Goal: Information Seeking & Learning: Check status

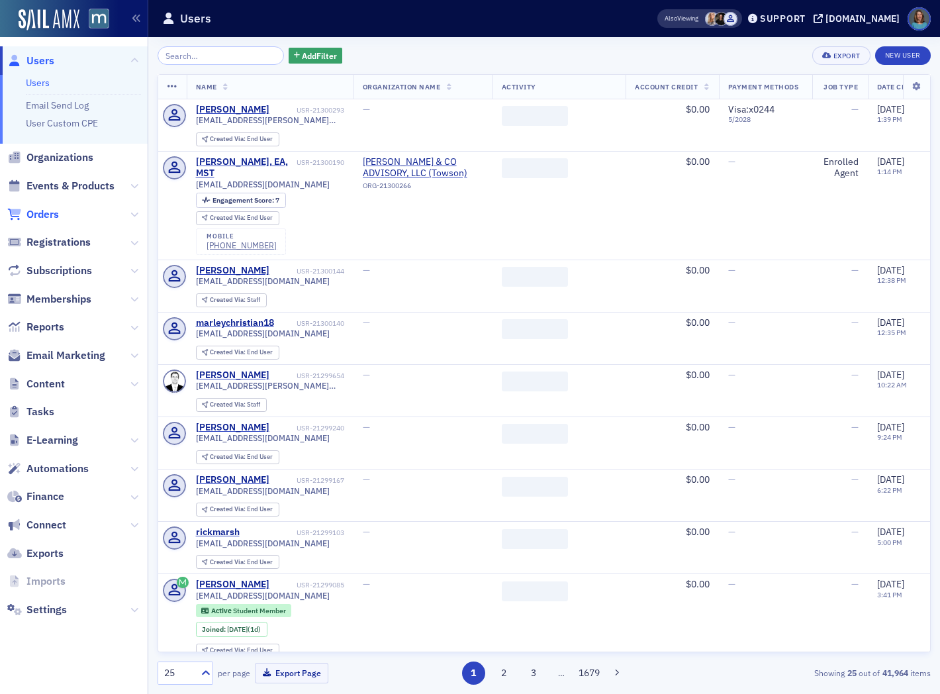
click at [51, 212] on span "Orders" at bounding box center [42, 214] width 32 height 15
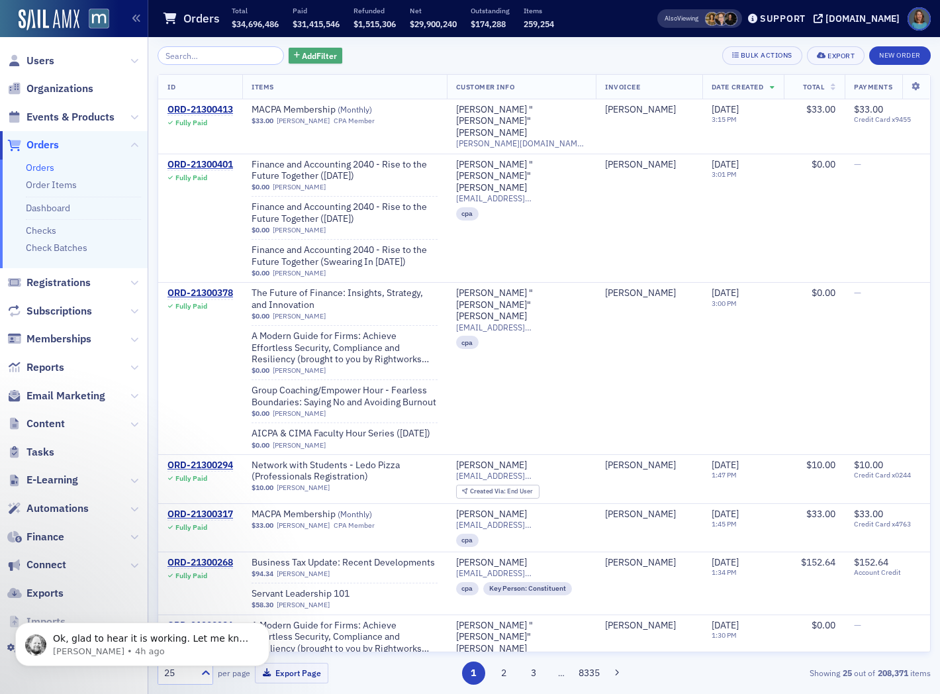
click at [310, 53] on span "Add Filter" at bounding box center [319, 56] width 35 height 12
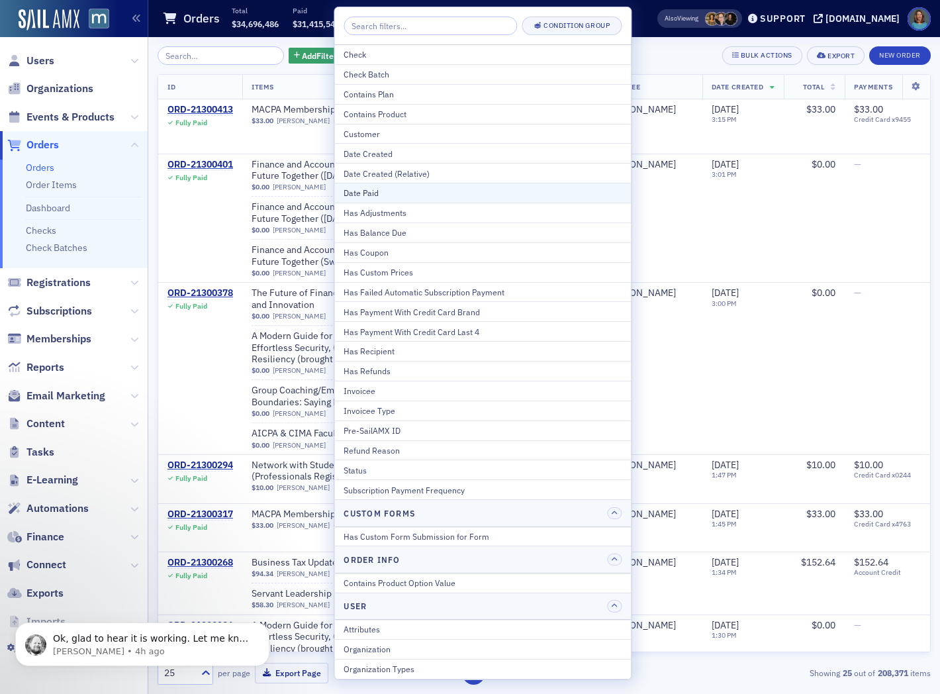
click at [372, 196] on div "Date Paid" at bounding box center [483, 193] width 278 height 12
select select "8"
select select "2025"
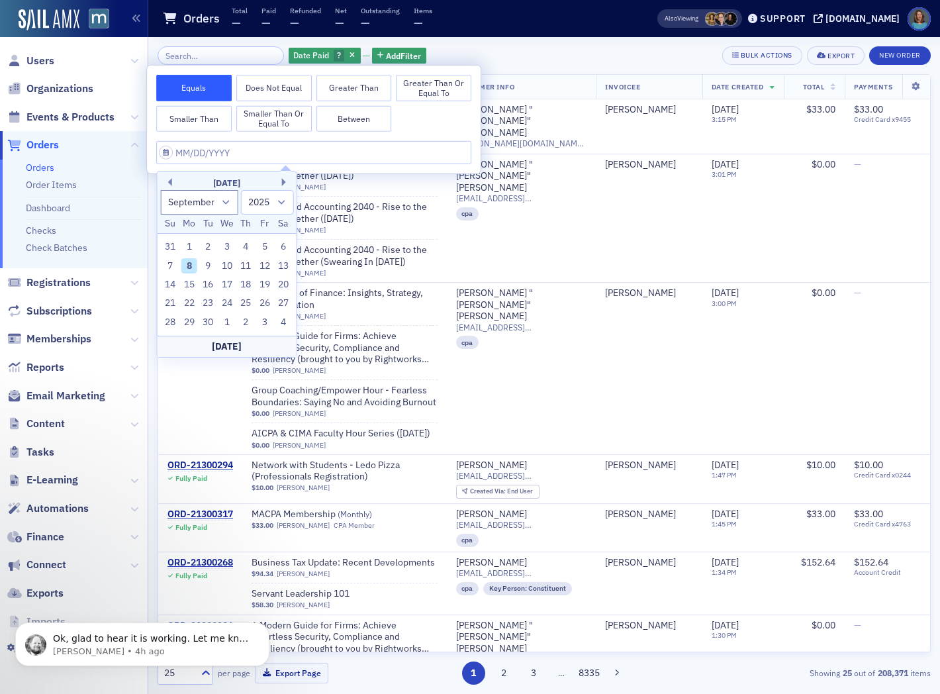
click at [216, 89] on button "Equals" at bounding box center [194, 88] width 76 height 26
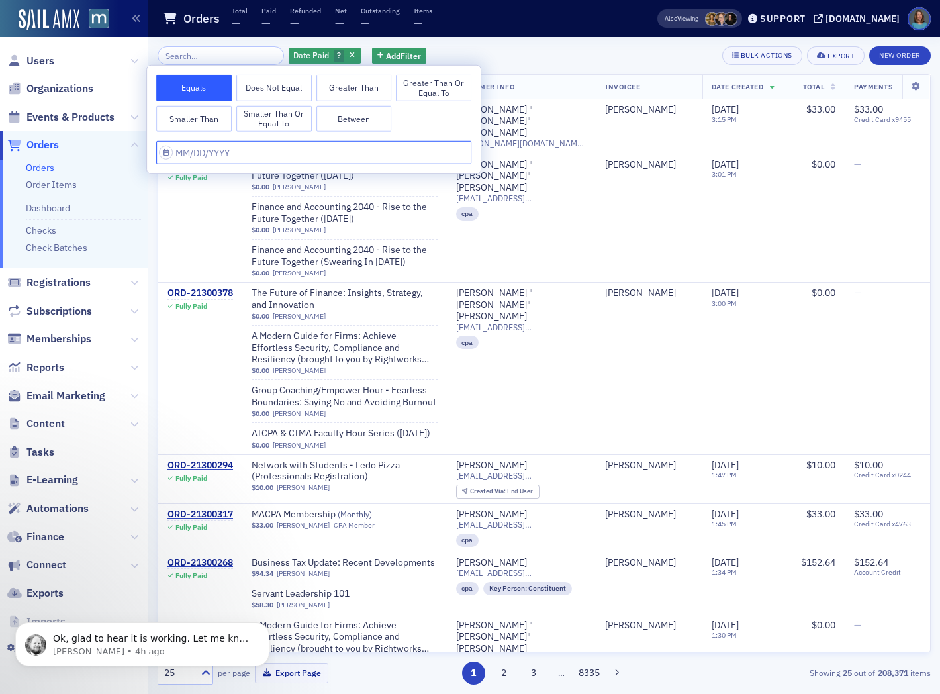
click at [201, 149] on input "text" at bounding box center [313, 152] width 315 height 23
select select "8"
select select "2025"
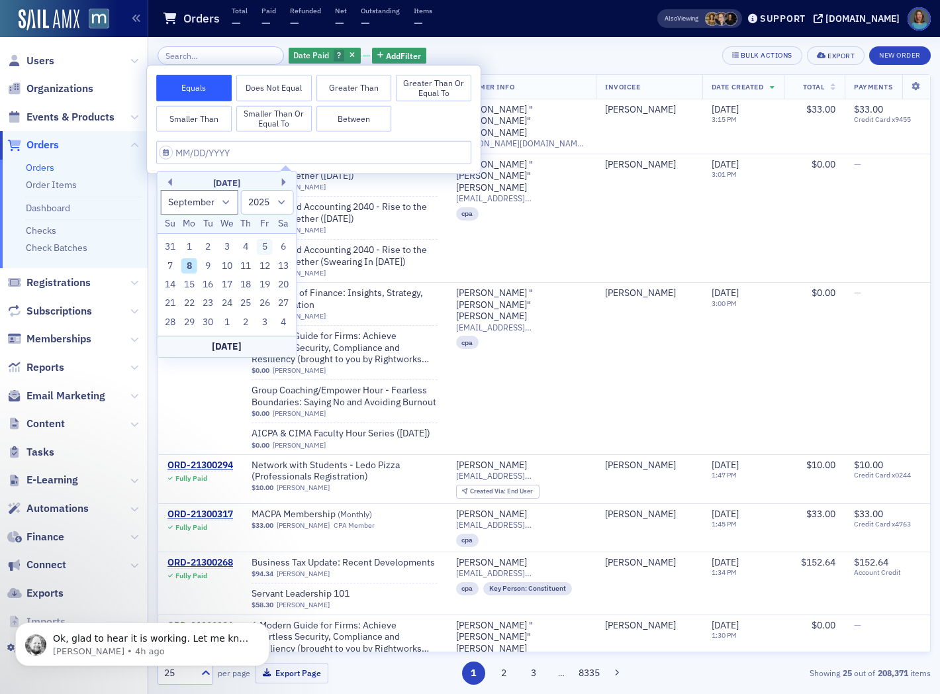
click at [262, 245] on div "5" at bounding box center [265, 247] width 16 height 16
type input "[DATE]"
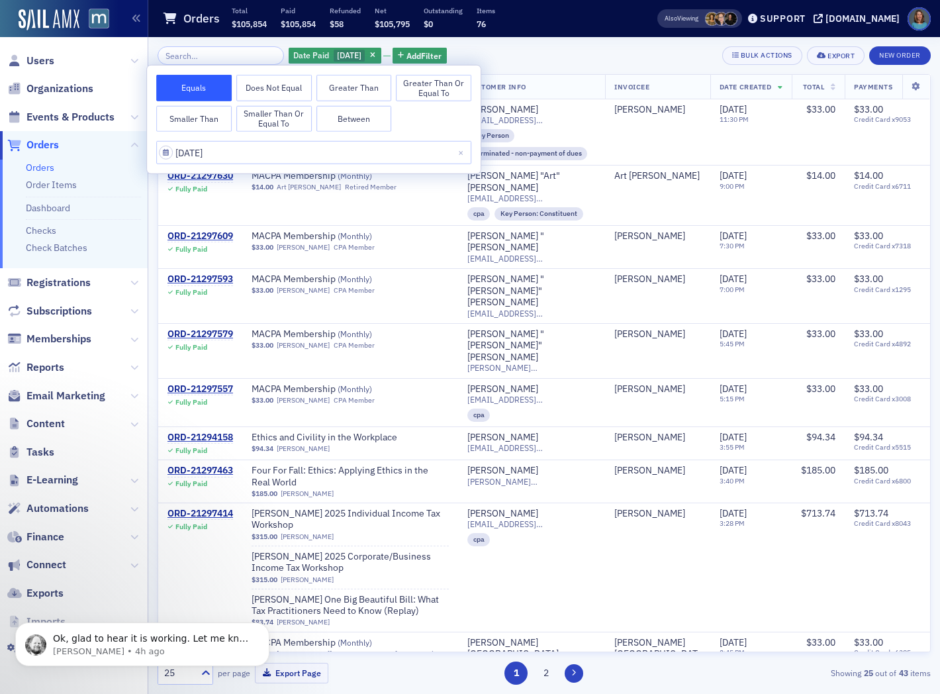
click at [573, 670] on icon at bounding box center [574, 673] width 5 height 8
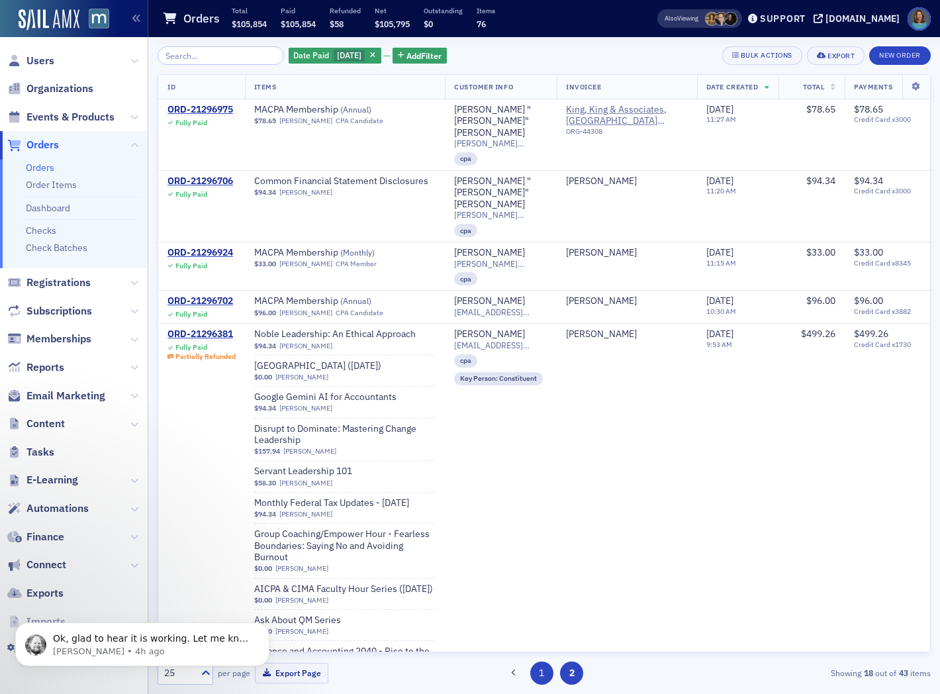
click at [535, 668] on button "1" at bounding box center [541, 673] width 23 height 23
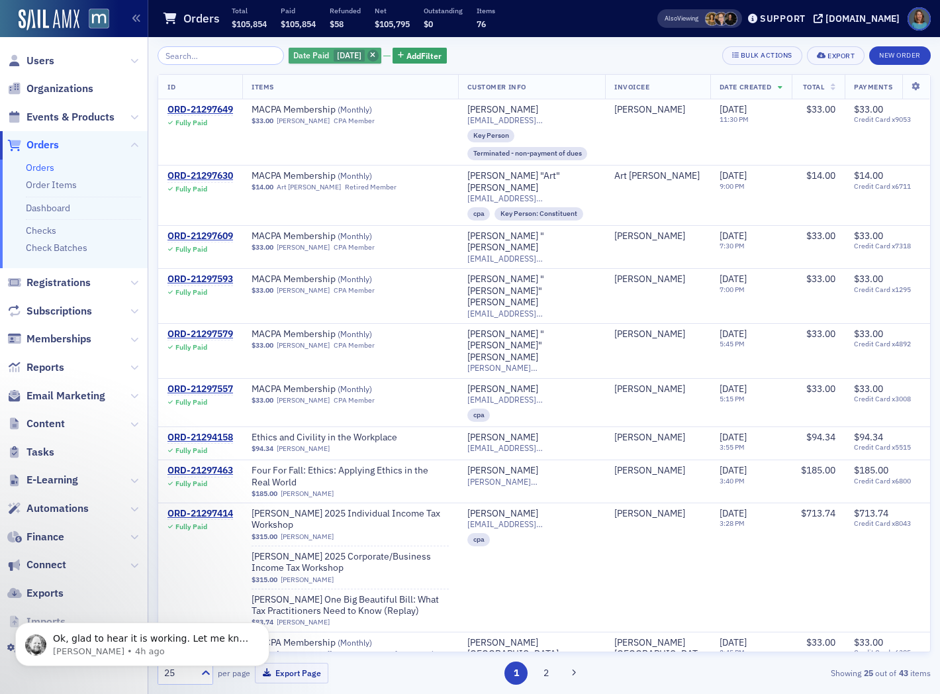
click at [376, 54] on icon "button" at bounding box center [372, 55] width 5 height 7
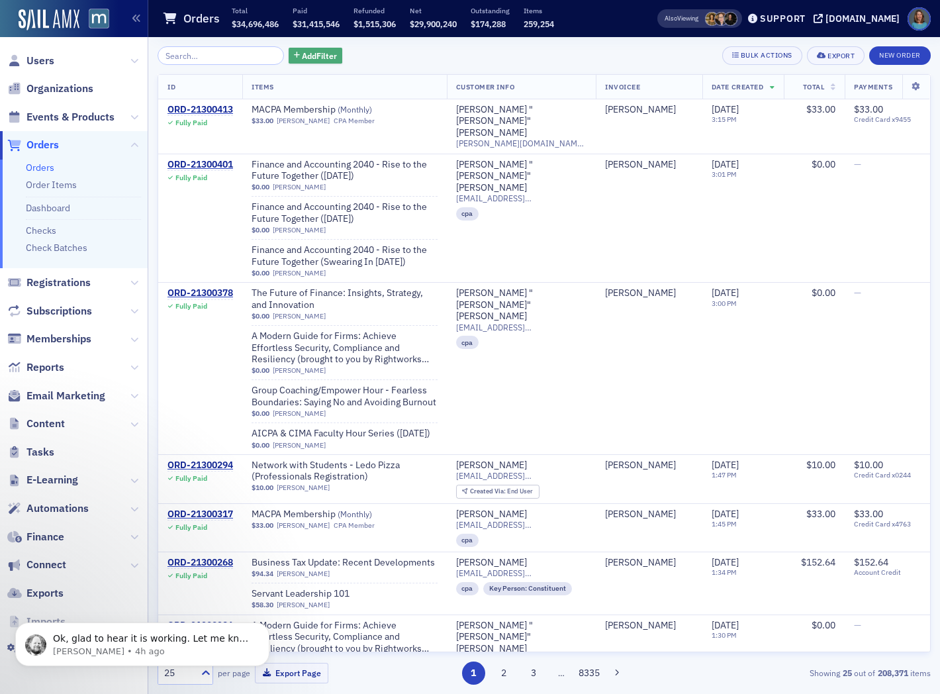
click at [290, 52] on button "Add Filter" at bounding box center [316, 56] width 54 height 17
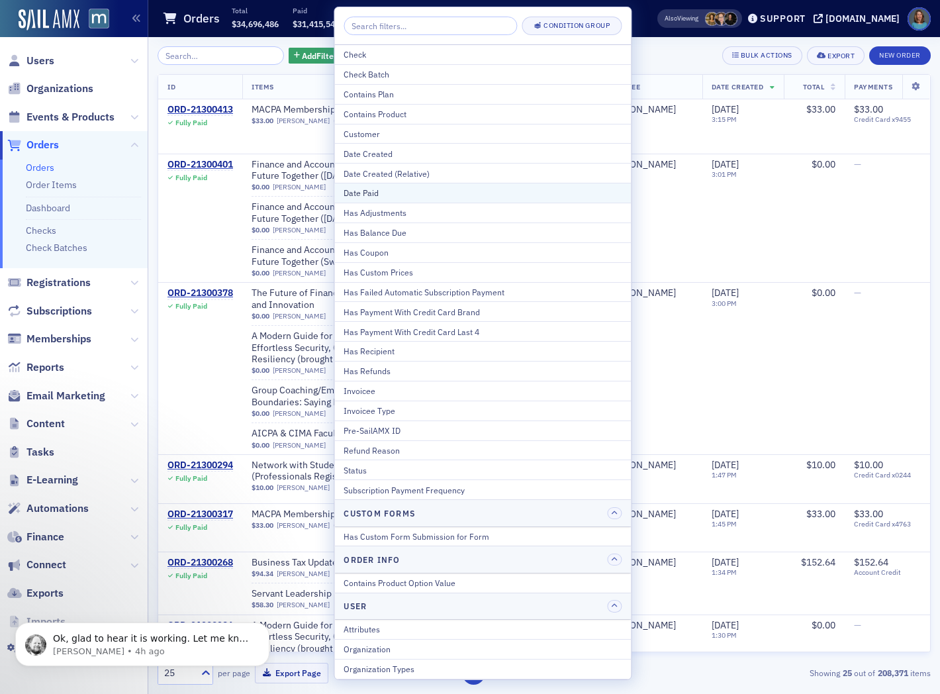
click at [366, 192] on div "Date Paid" at bounding box center [483, 193] width 278 height 12
select select "8"
select select "2025"
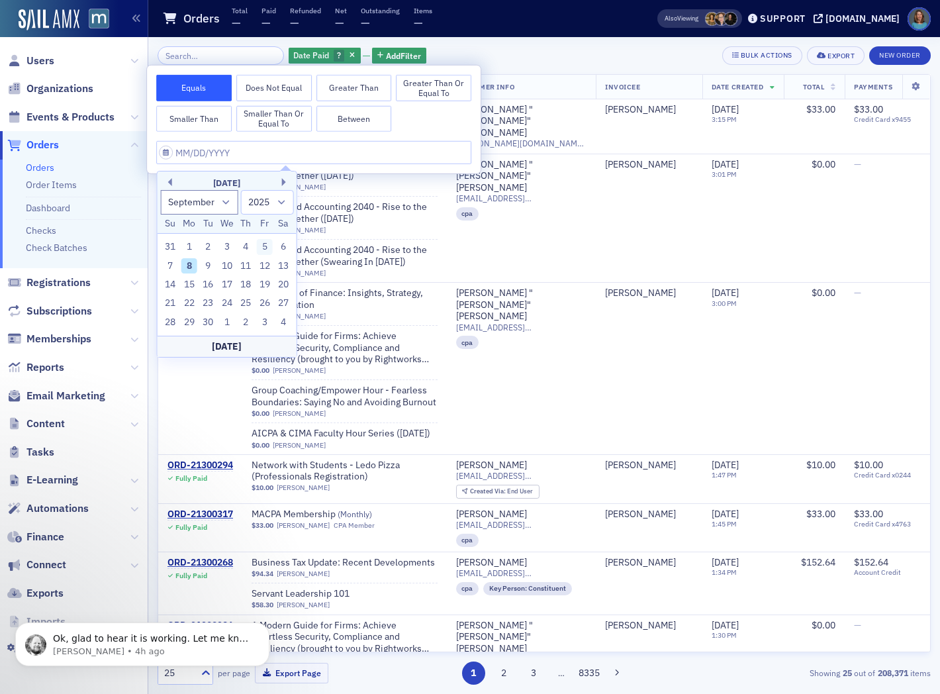
click at [267, 248] on div "5" at bounding box center [265, 247] width 16 height 16
type input "[DATE]"
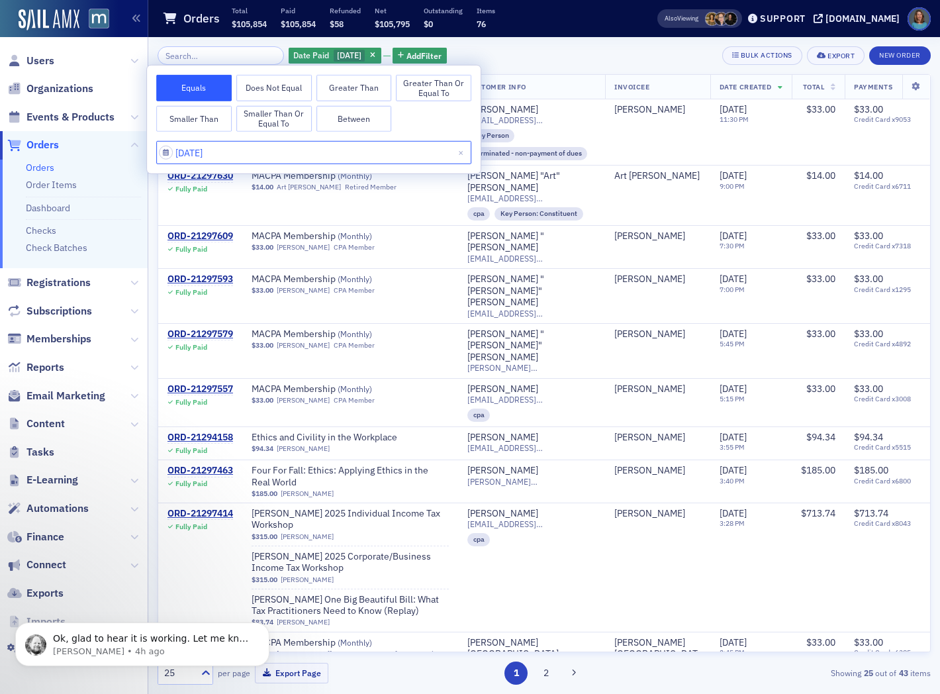
select select "8"
select select "2025"
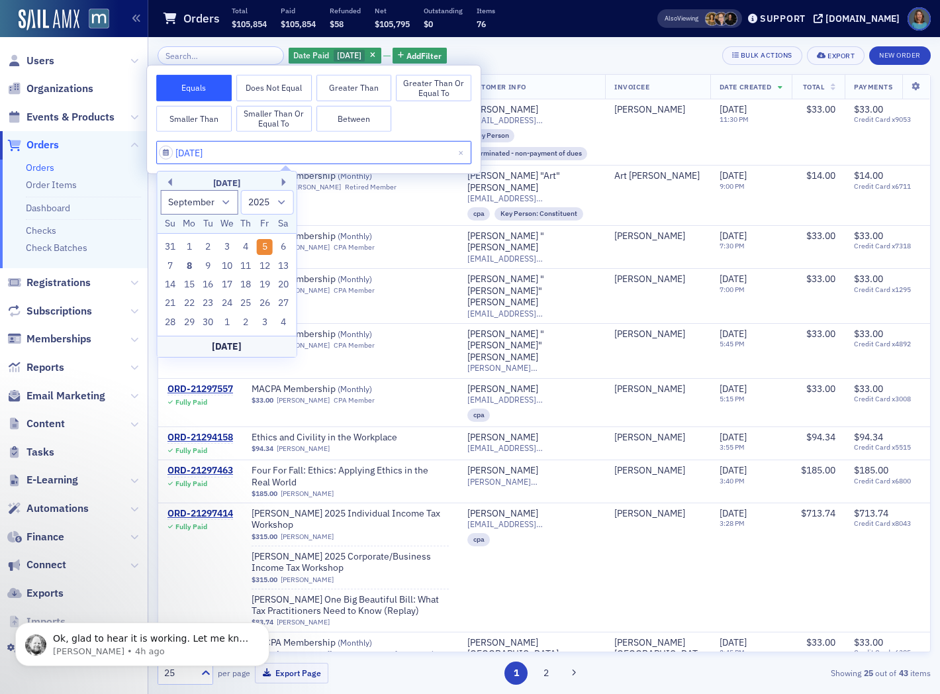
click at [276, 146] on input "[DATE]" at bounding box center [313, 152] width 315 height 23
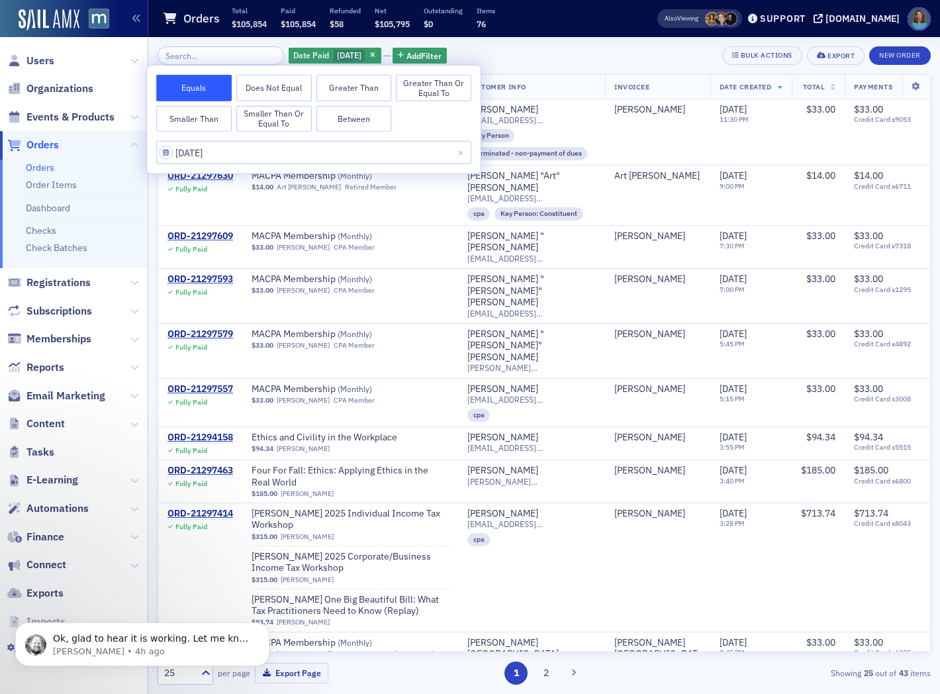
click at [558, 58] on div "Date Paid [DATE] Add Filter Bulk Actions Export New Order" at bounding box center [545, 55] width 774 height 19
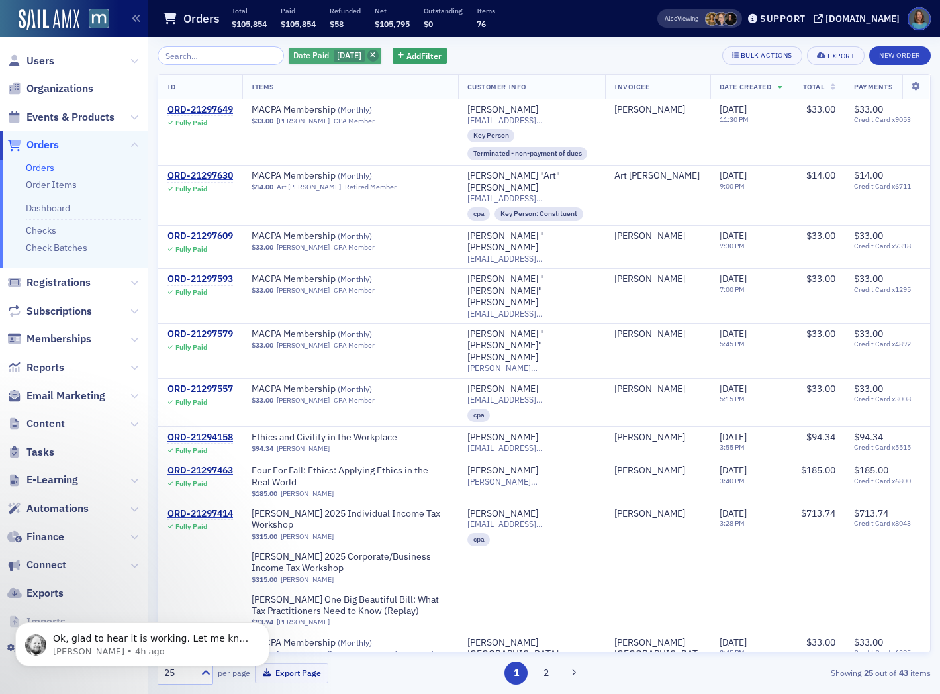
click at [378, 54] on span "button" at bounding box center [374, 56] width 12 height 12
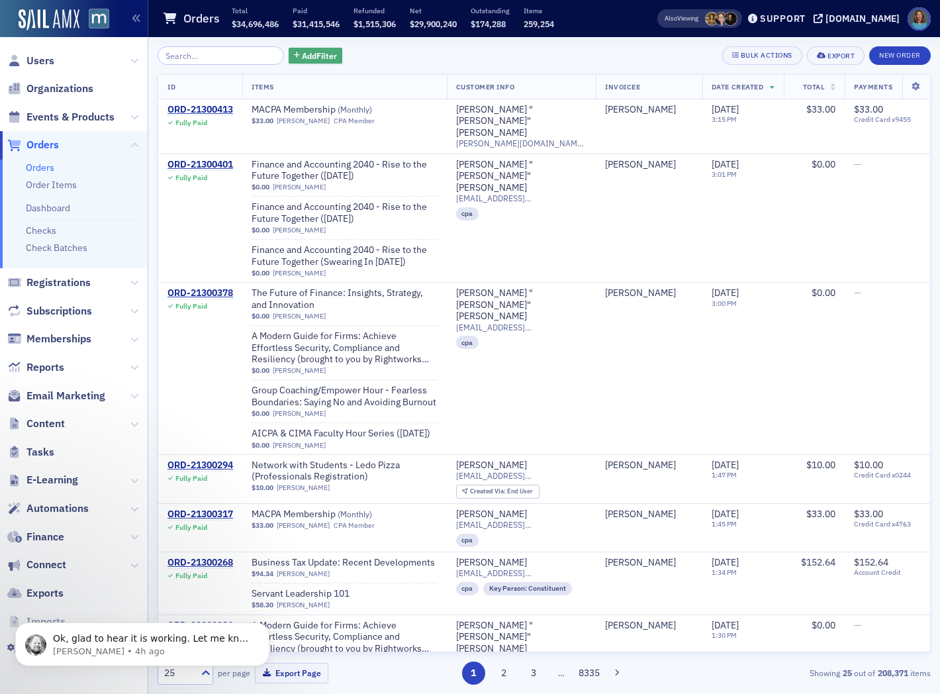
click at [315, 56] on span "Add Filter" at bounding box center [319, 56] width 35 height 12
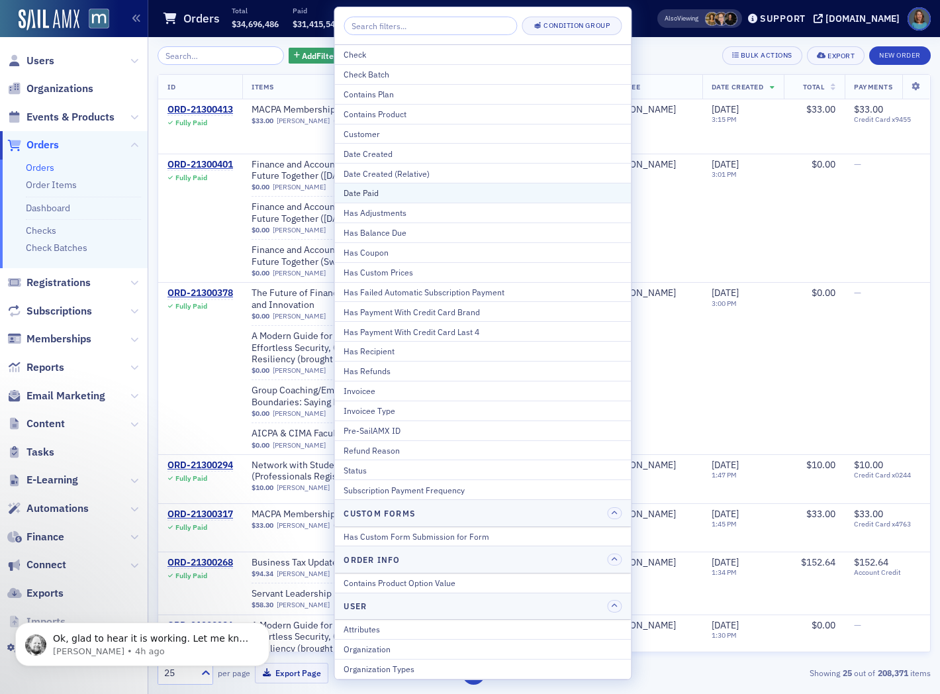
click at [373, 187] on div "Date Paid" at bounding box center [483, 193] width 278 height 12
select select "8"
select select "2025"
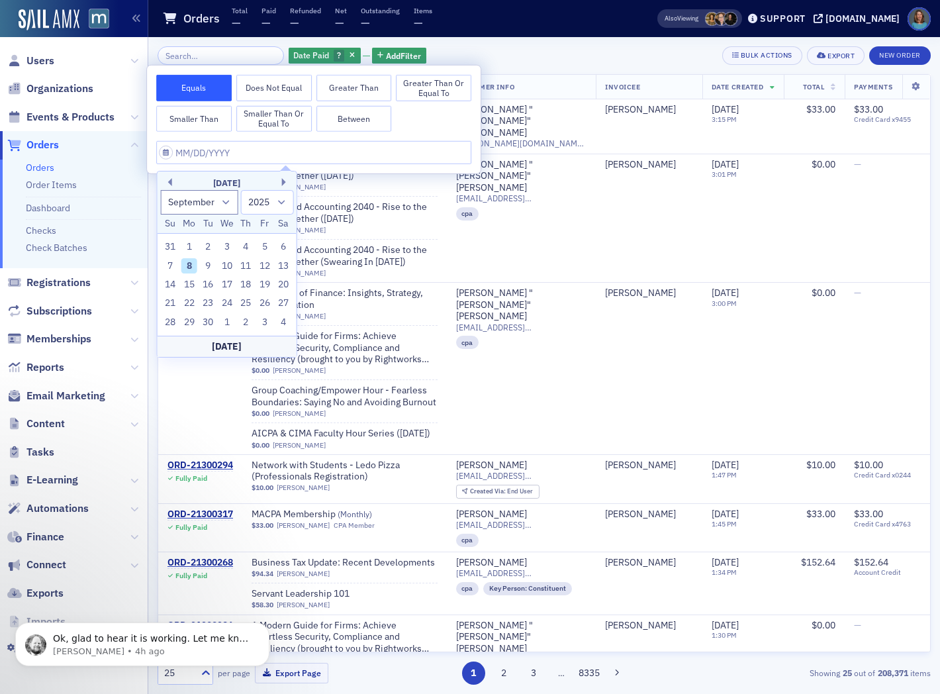
click at [189, 260] on div "8" at bounding box center [189, 266] width 16 height 16
type input "[DATE]"
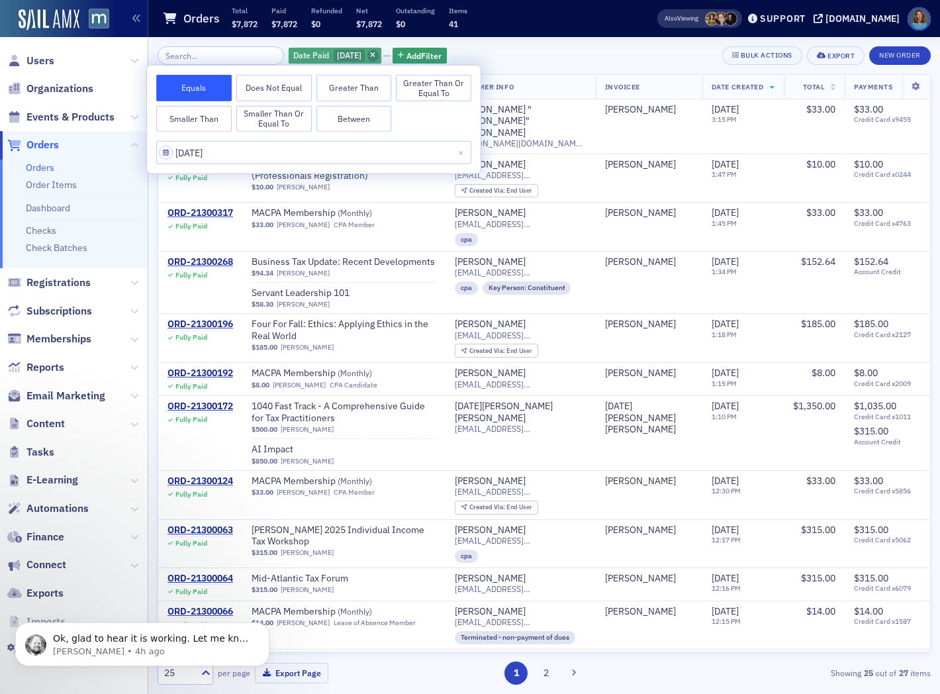
click at [376, 53] on icon "button" at bounding box center [372, 55] width 5 height 7
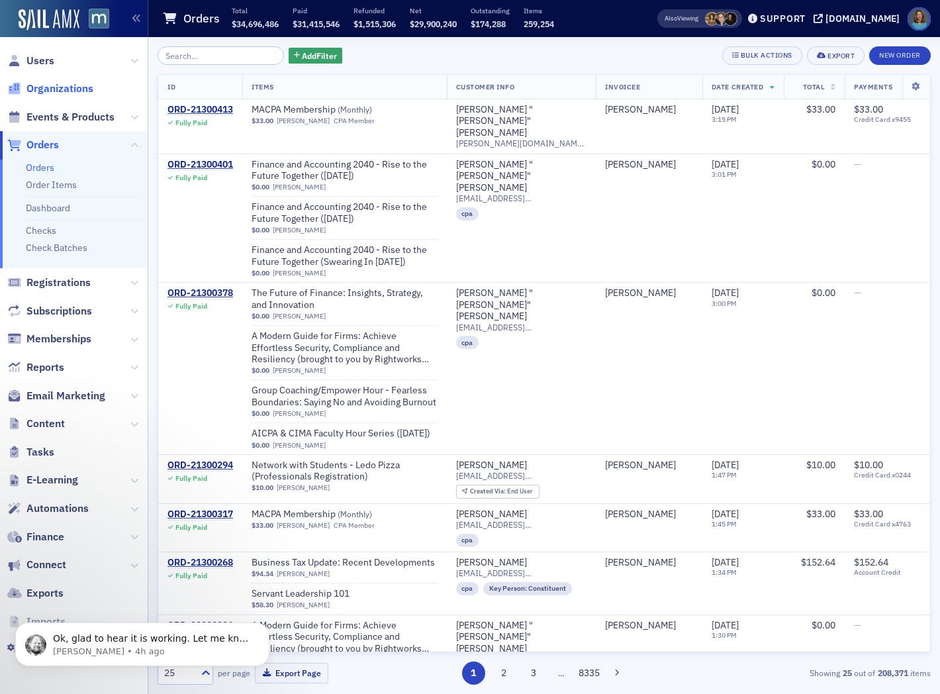
click at [90, 86] on span "Organizations" at bounding box center [59, 88] width 67 height 15
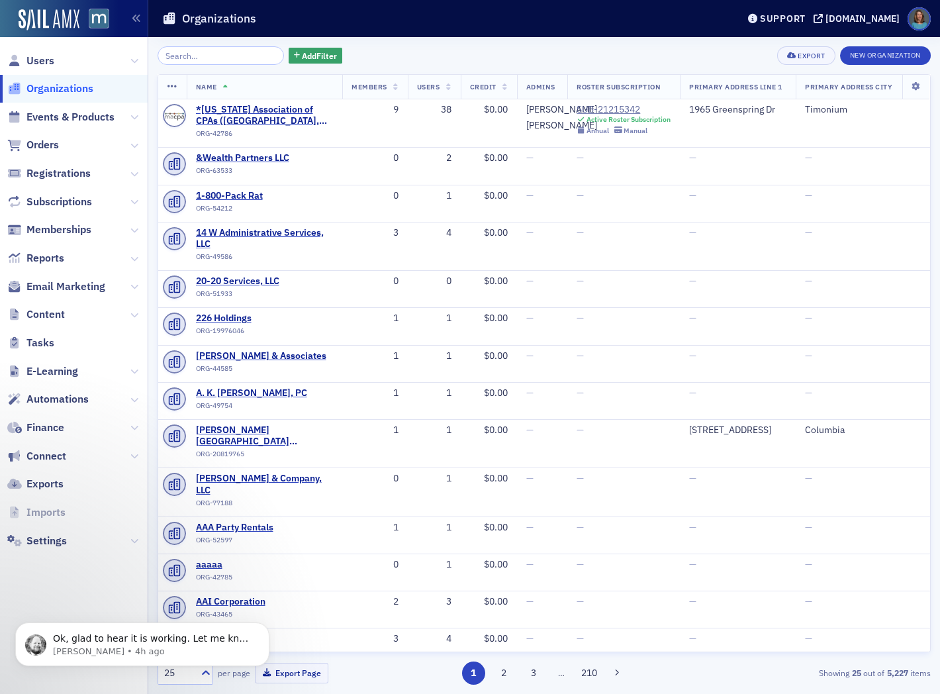
click at [217, 55] on input "search" at bounding box center [221, 55] width 126 height 19
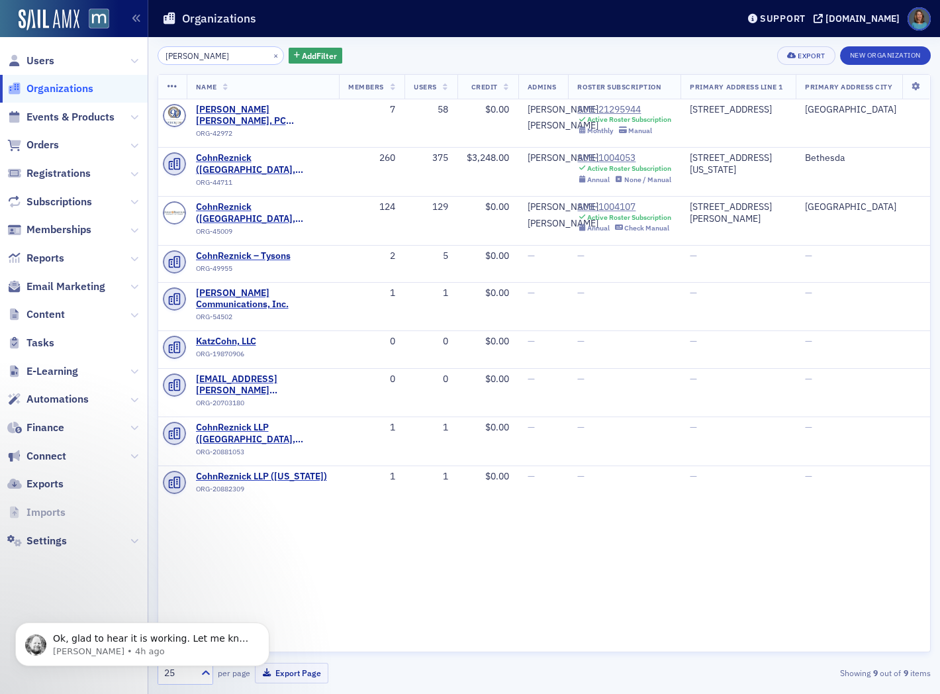
type input "[PERSON_NAME]"
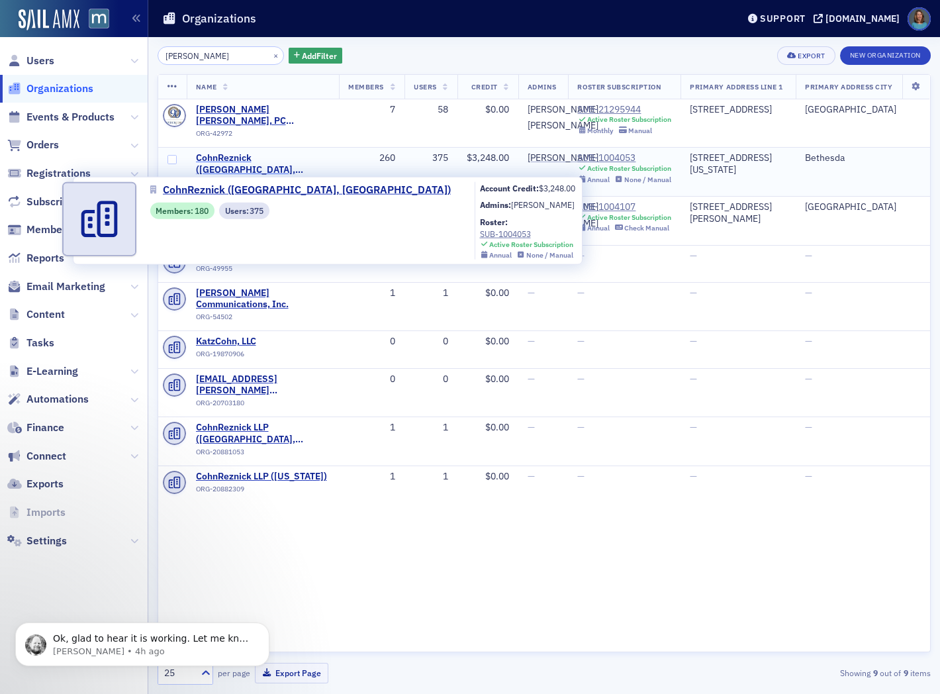
click at [289, 171] on span "CohnReznick ([GEOGRAPHIC_DATA], [GEOGRAPHIC_DATA])" at bounding box center [263, 163] width 134 height 23
select select "US"
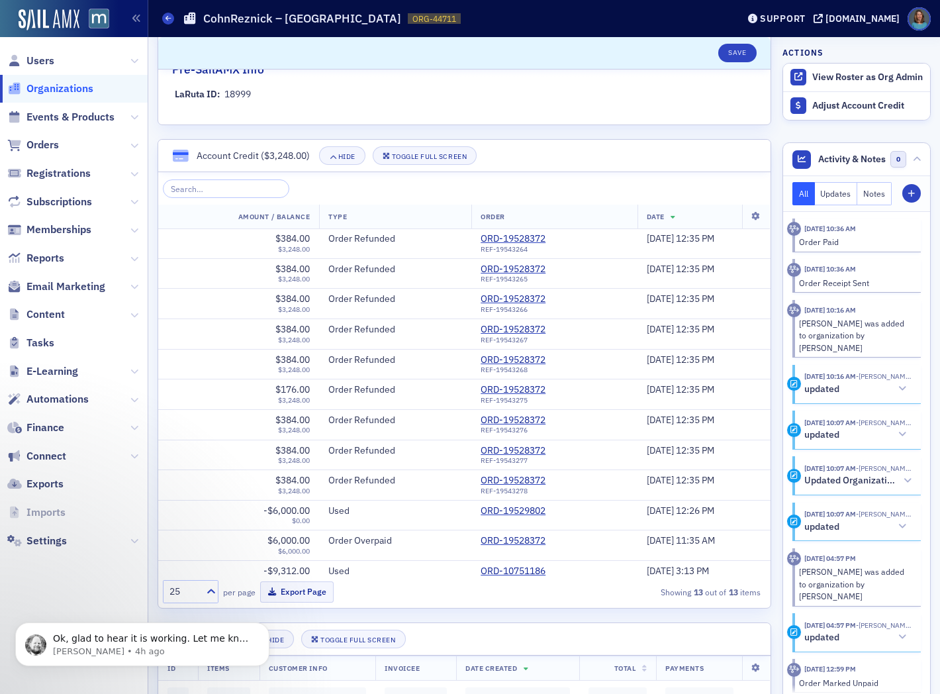
scroll to position [883, 0]
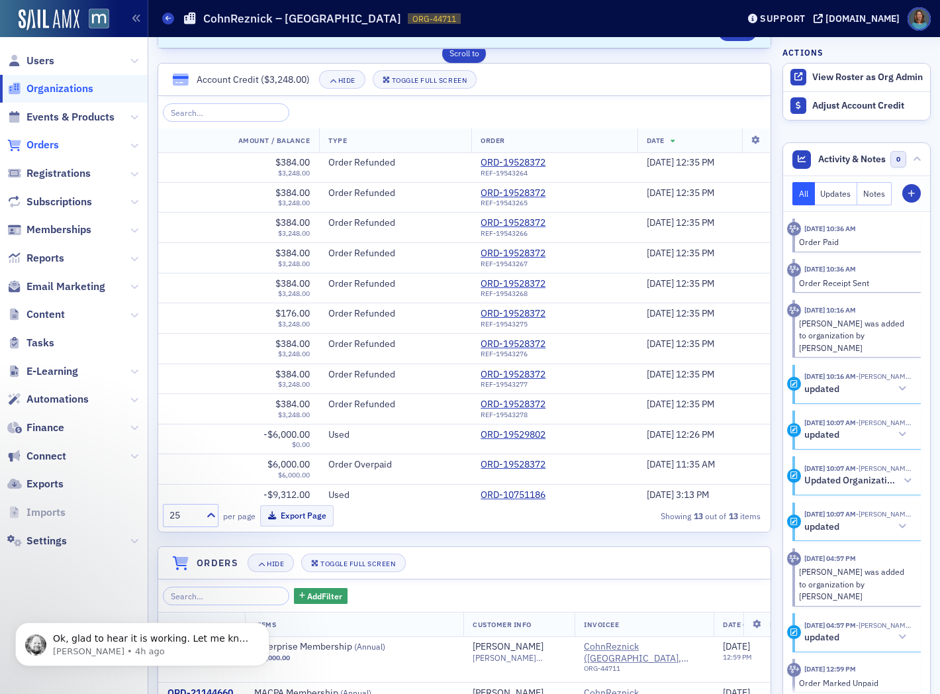
click at [54, 149] on span "Orders" at bounding box center [42, 145] width 32 height 15
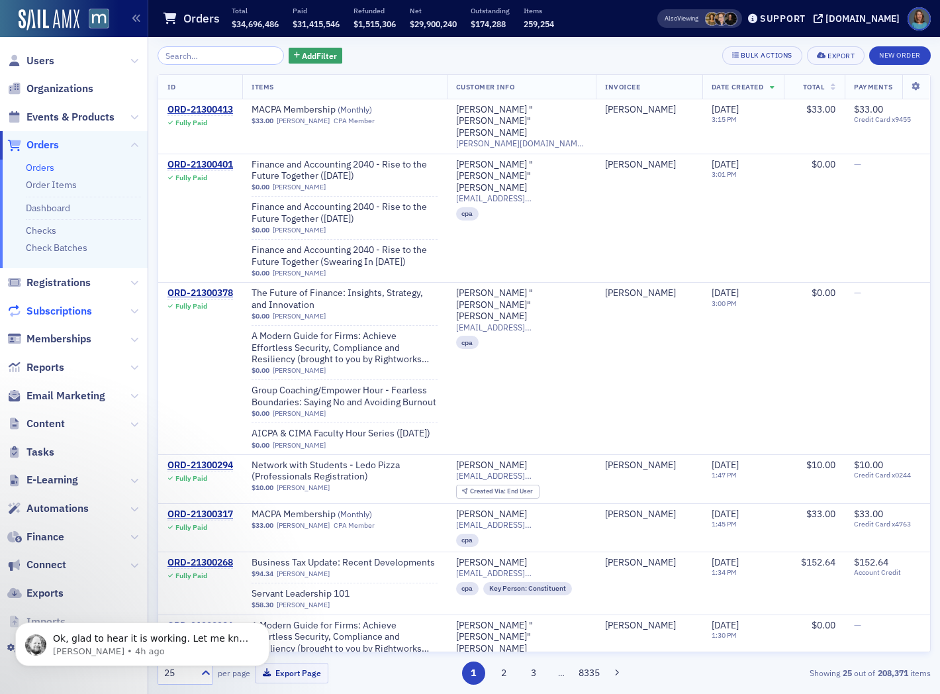
click at [84, 313] on span "Subscriptions" at bounding box center [59, 311] width 66 height 15
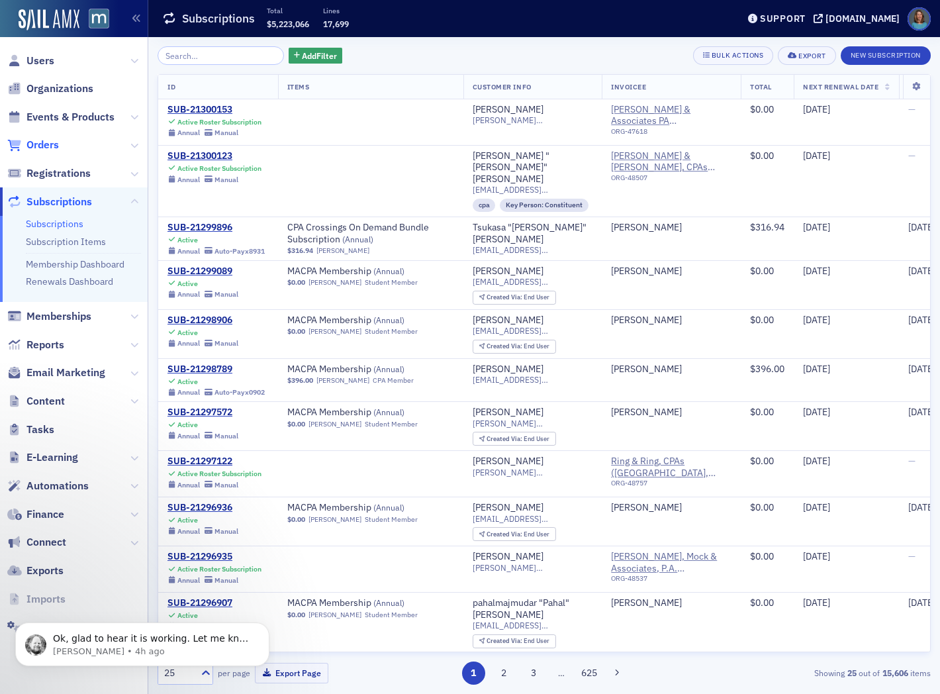
click at [56, 140] on span "Orders" at bounding box center [42, 145] width 32 height 15
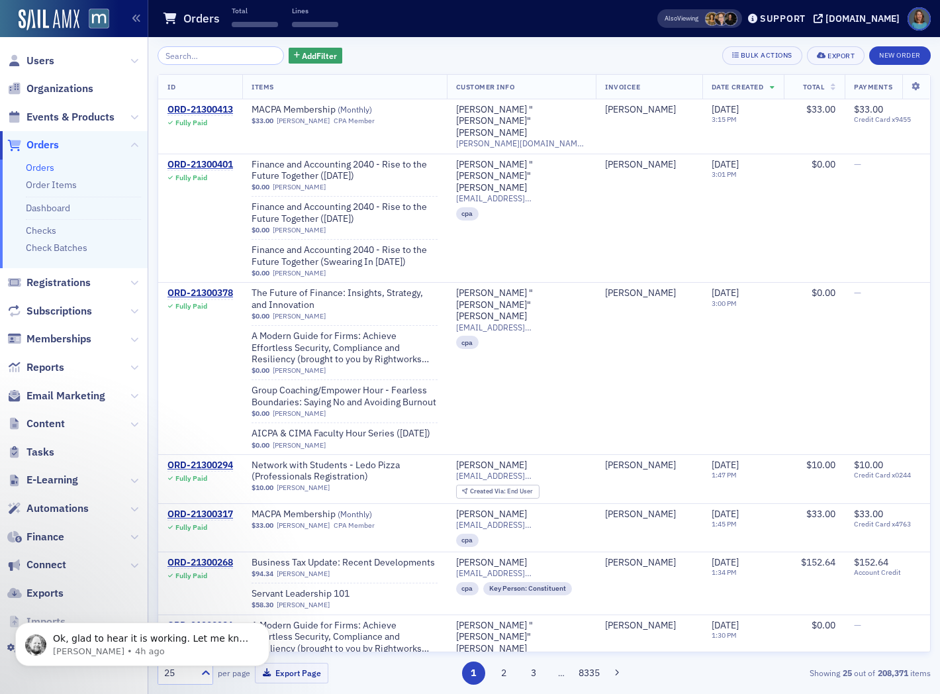
drag, startPoint x: 189, startPoint y: 56, endPoint x: 207, endPoint y: 30, distance: 32.0
click at [203, 46] on input "search" at bounding box center [221, 55] width 126 height 19
click at [315, 54] on span "Add Filter" at bounding box center [319, 56] width 35 height 12
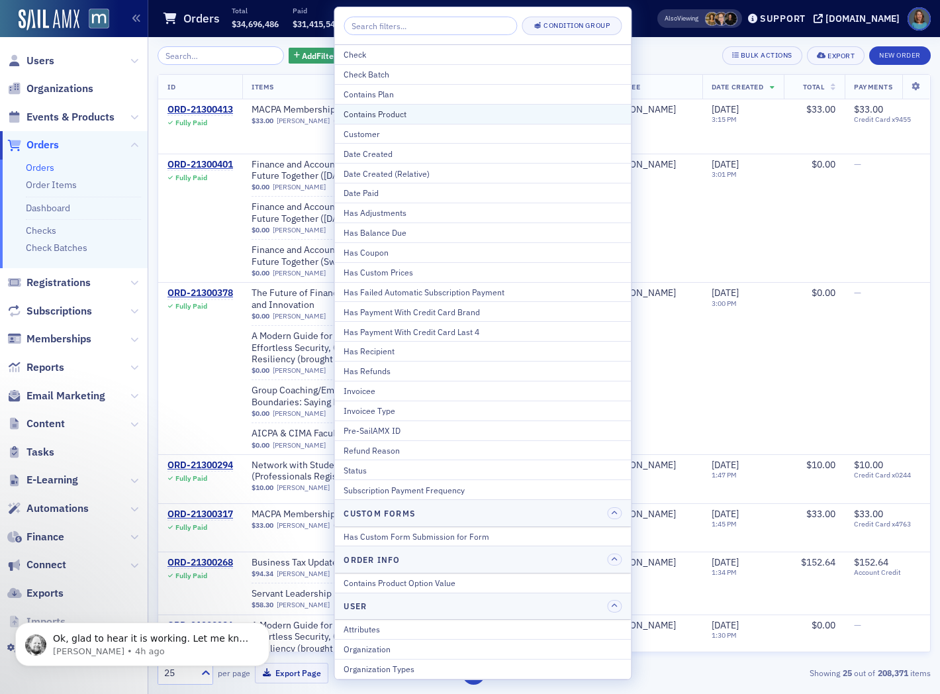
click at [361, 111] on div "Contains Product" at bounding box center [483, 114] width 278 height 12
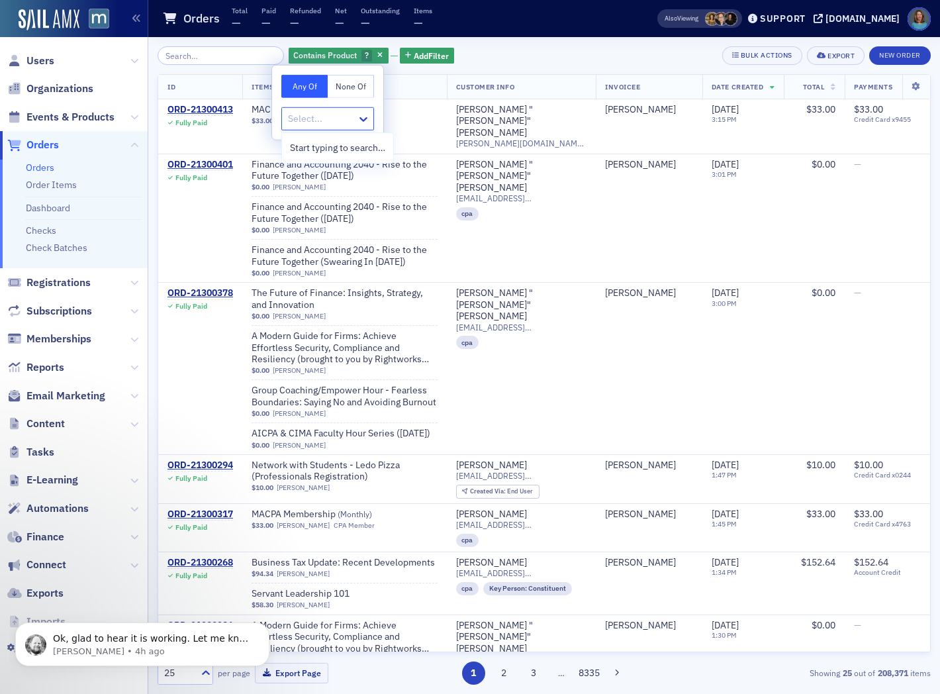
click at [346, 115] on div at bounding box center [321, 119] width 69 height 17
type input "enterprise"
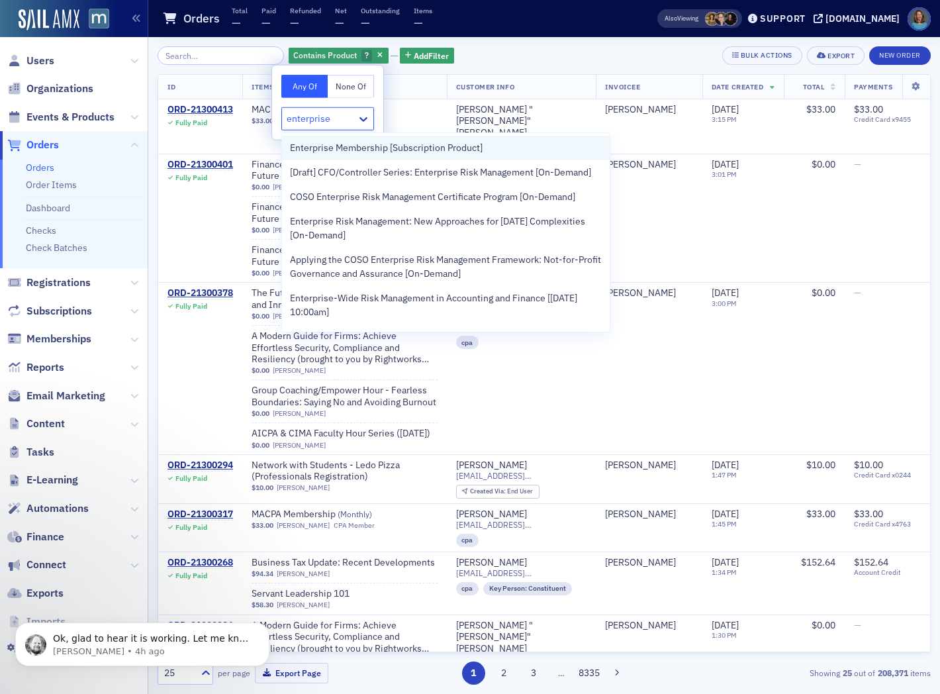
click at [356, 144] on span "Enterprise Membership [Subscription Product]" at bounding box center [386, 148] width 193 height 14
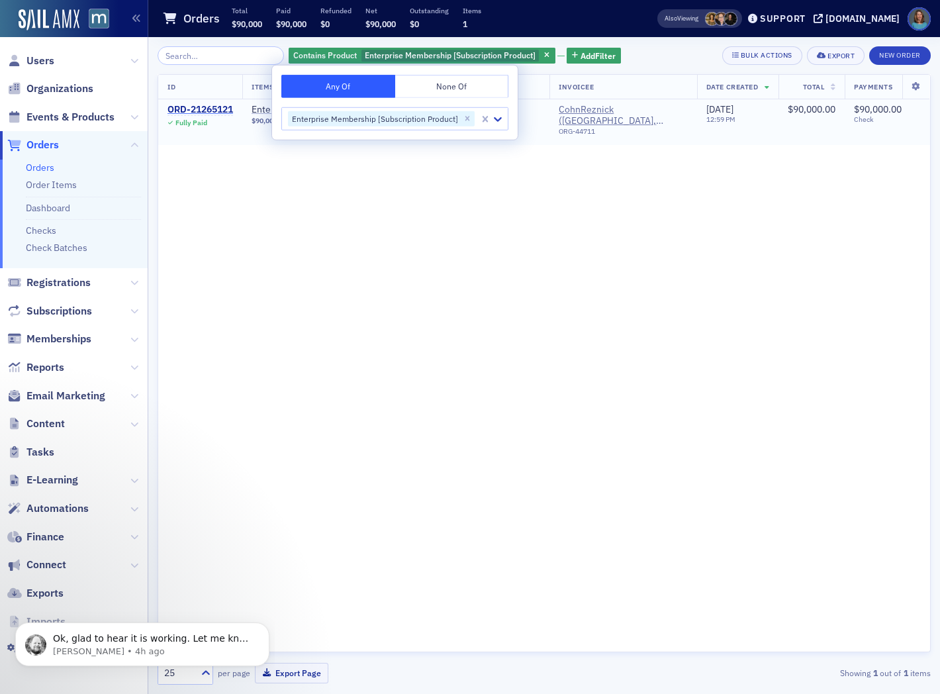
click at [209, 111] on div "ORD-21265121" at bounding box center [201, 110] width 66 height 12
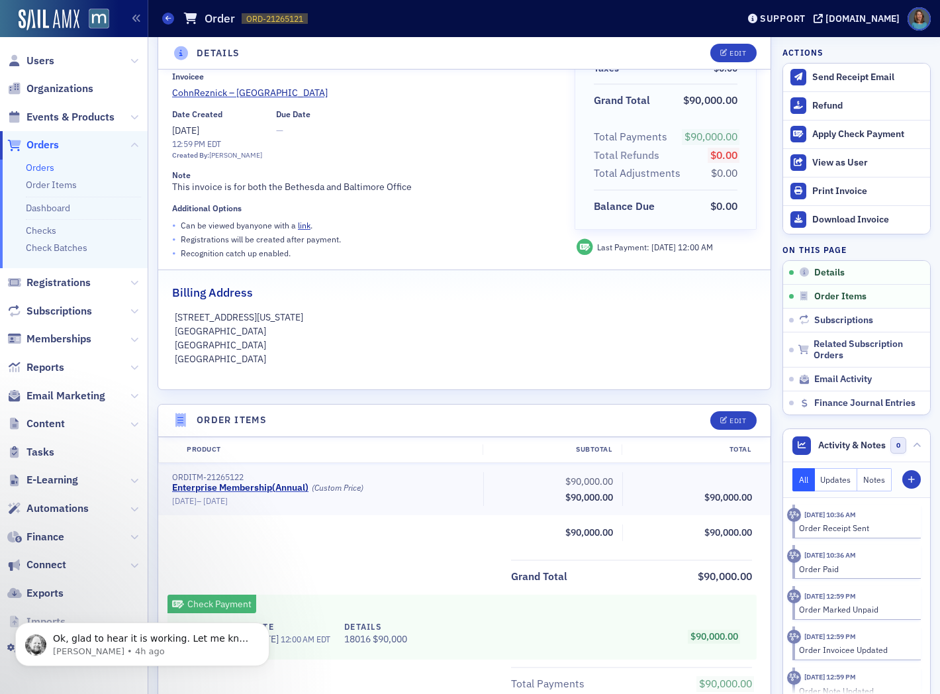
scroll to position [147, 0]
